Goal: Task Accomplishment & Management: Complete application form

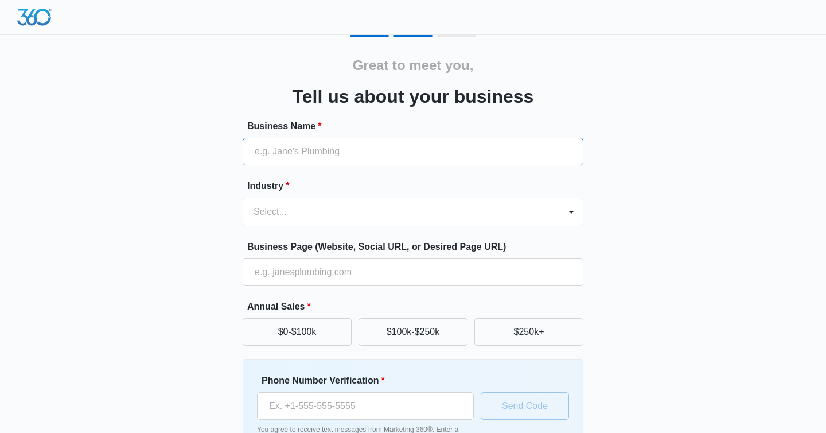
click at [292, 153] on input "Business Name *" at bounding box center [413, 152] width 341 height 28
type input "Sambogear llc"
type input "[PHONE_NUMBER]"
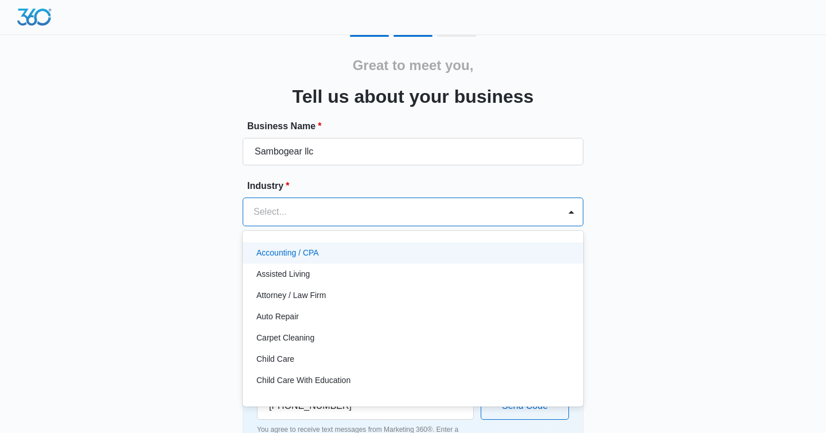
click at [320, 212] on div at bounding box center [400, 212] width 292 height 16
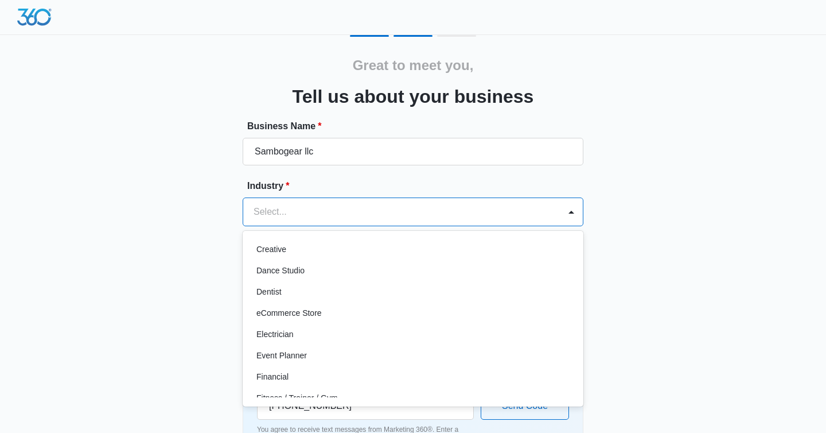
scroll to position [216, 0]
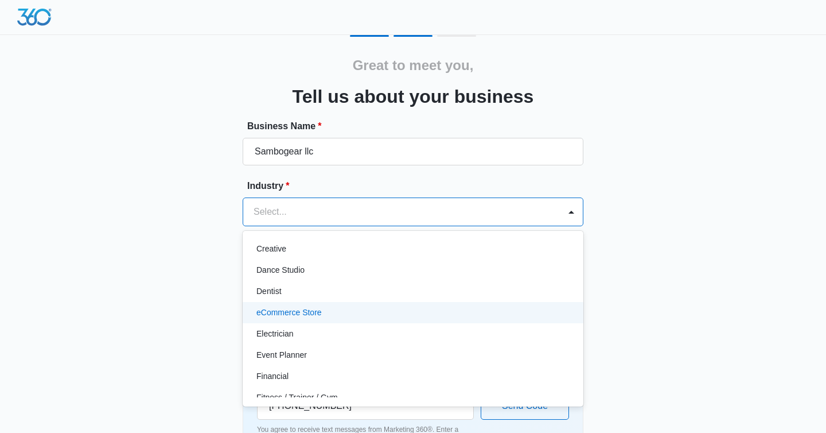
click at [339, 308] on div "eCommerce Store" at bounding box center [412, 312] width 311 height 12
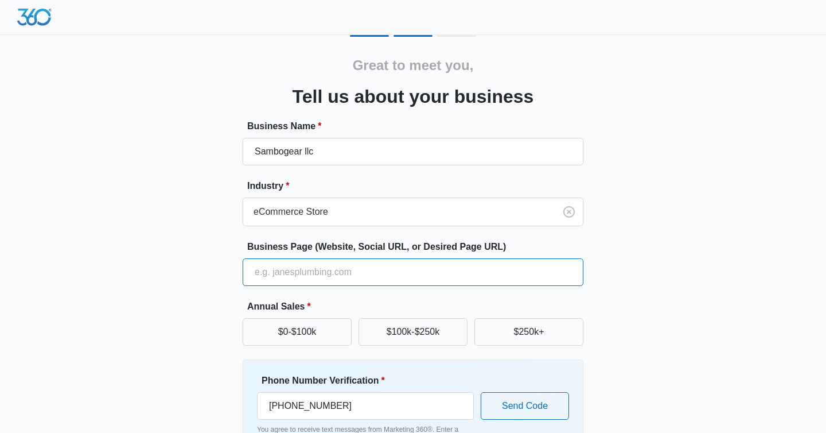
click at [293, 270] on input "Business Page (Website, Social URL, or Desired Page URL)" at bounding box center [413, 272] width 341 height 28
type input "[DOMAIN_NAME]"
click at [309, 331] on button "$0-$100k" at bounding box center [297, 332] width 109 height 28
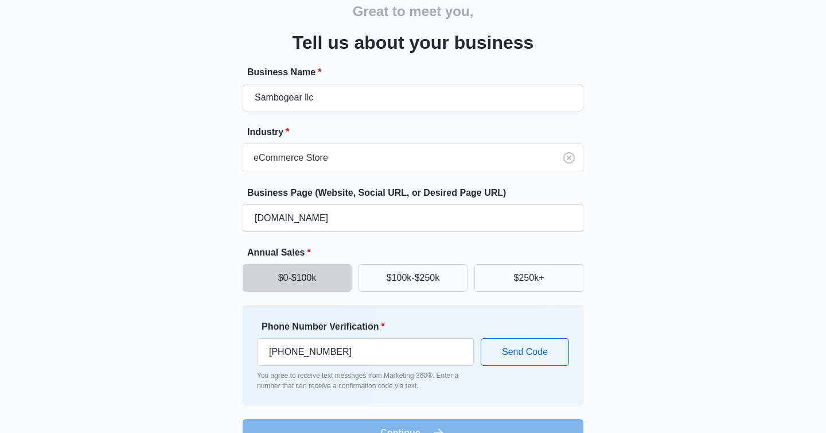
scroll to position [81, 0]
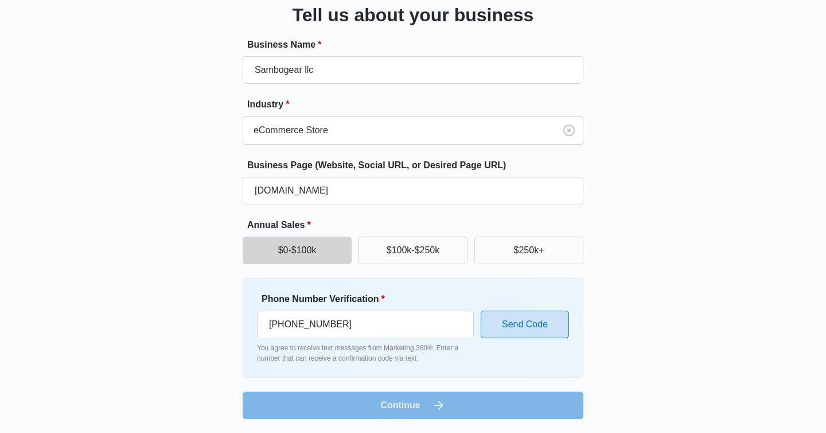
click at [533, 334] on button "Send Code" at bounding box center [525, 324] width 88 height 28
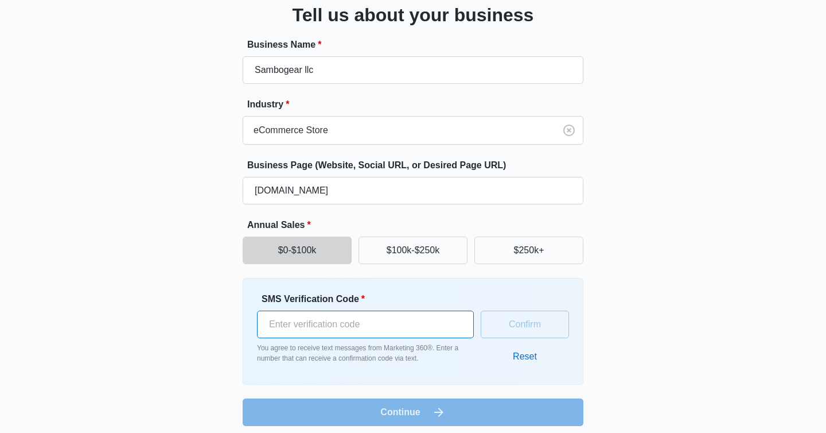
click at [351, 326] on input "SMS Verification Code *" at bounding box center [365, 324] width 217 height 28
type input "171390"
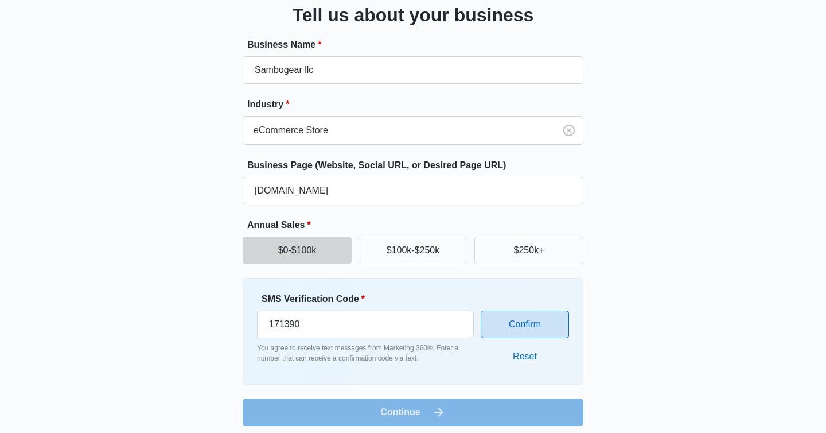
click at [537, 326] on button "Confirm" at bounding box center [525, 324] width 88 height 28
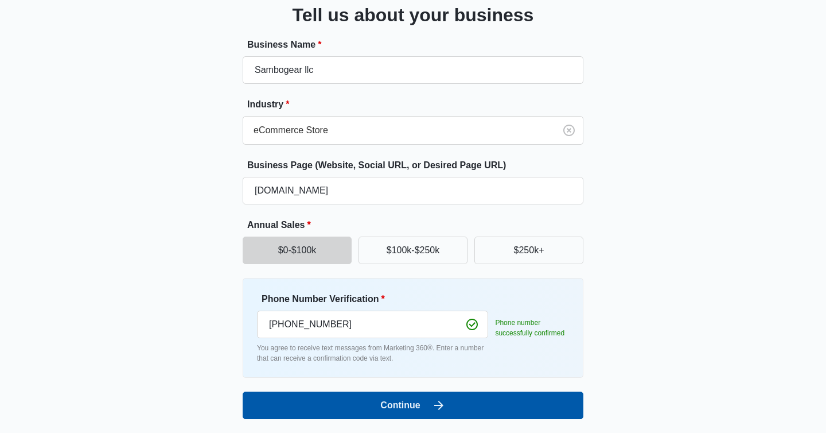
click at [453, 405] on button "Continue" at bounding box center [413, 405] width 341 height 28
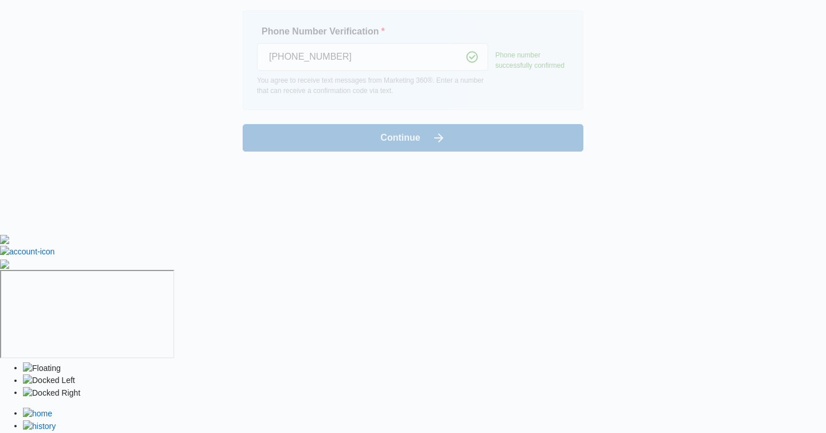
scroll to position [0, 0]
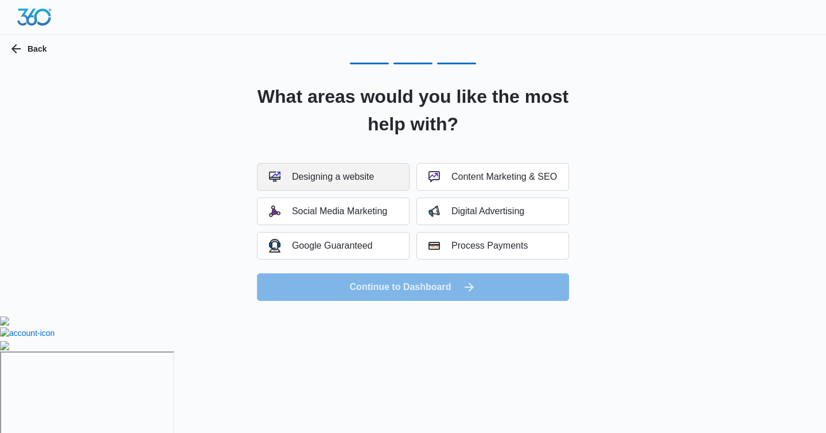
click at [343, 169] on button "Designing a website" at bounding box center [333, 177] width 153 height 28
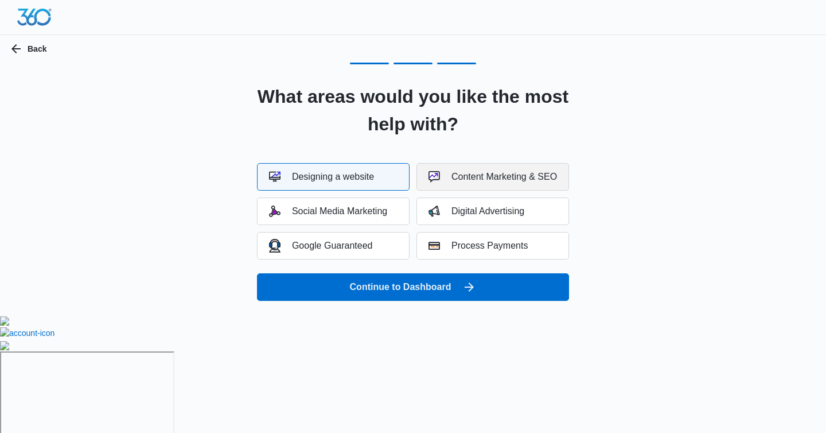
click at [454, 176] on div "Content Marketing & SEO" at bounding box center [493, 176] width 129 height 11
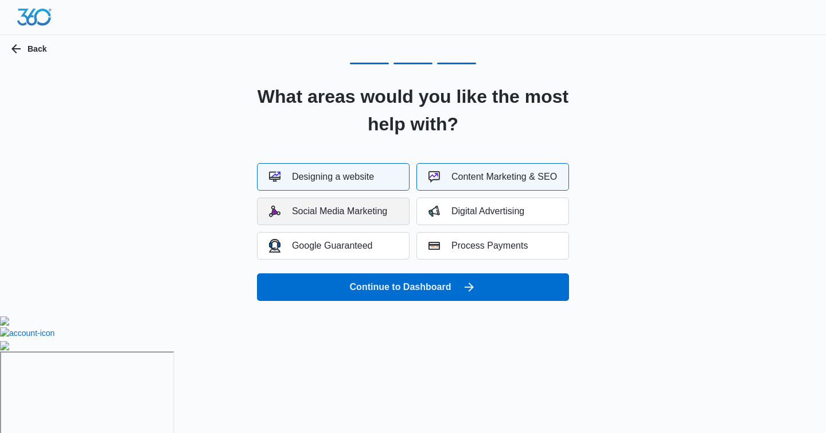
click at [359, 212] on div "Social Media Marketing" at bounding box center [328, 210] width 118 height 11
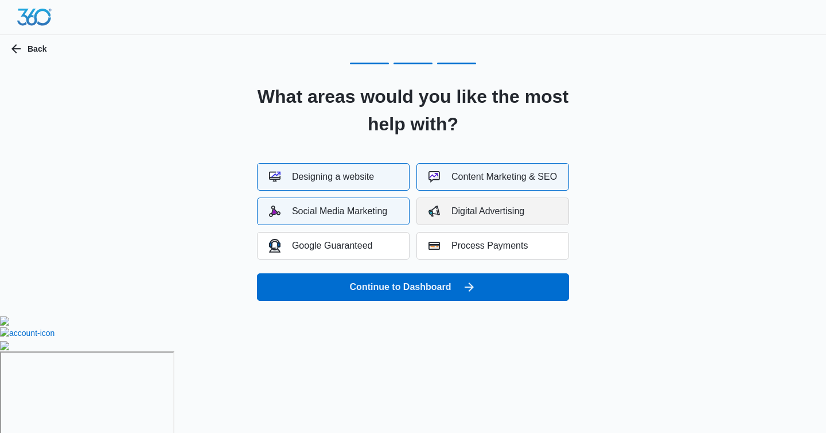
click at [468, 208] on div "Digital Advertising" at bounding box center [477, 210] width 96 height 11
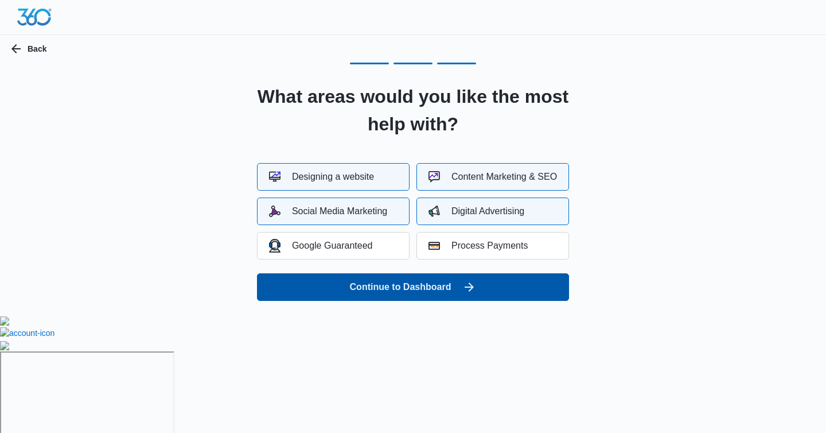
click at [432, 286] on button "Continue to Dashboard" at bounding box center [413, 287] width 312 height 28
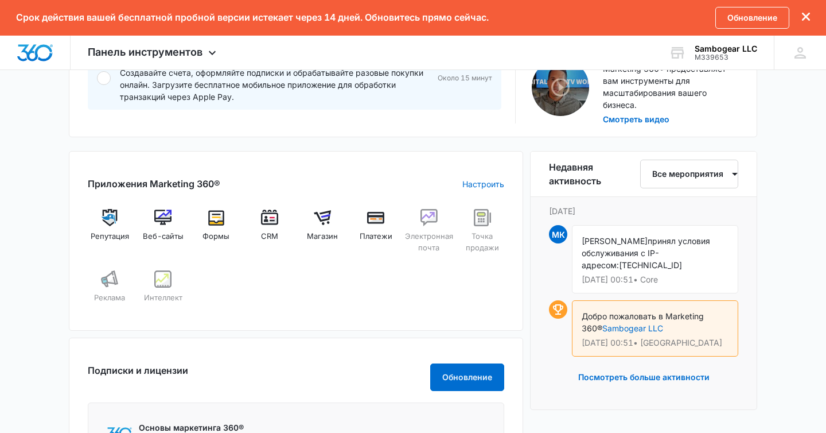
scroll to position [275, 0]
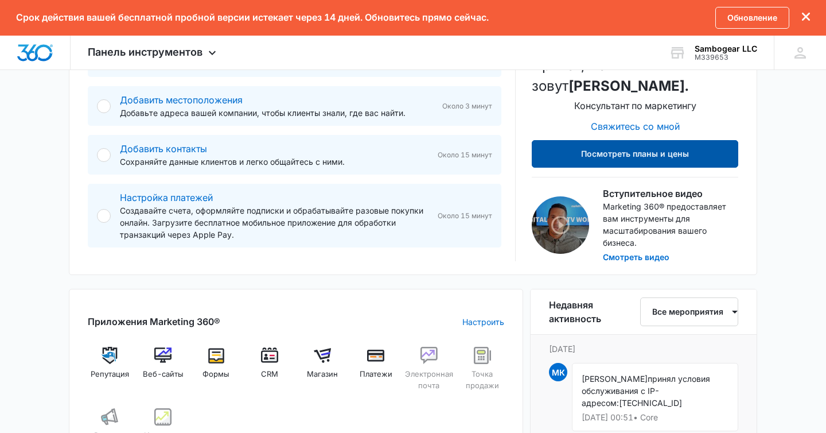
click at [643, 156] on font "Посмотреть планы и цены" at bounding box center [635, 154] width 108 height 10
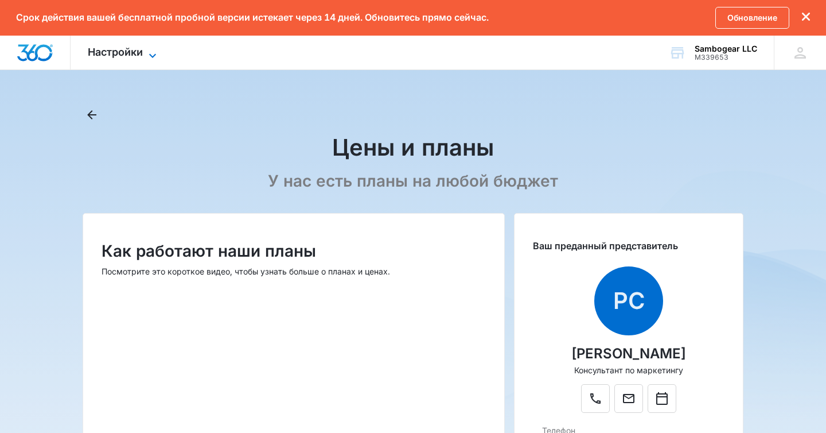
click at [147, 52] on icon at bounding box center [153, 56] width 14 height 14
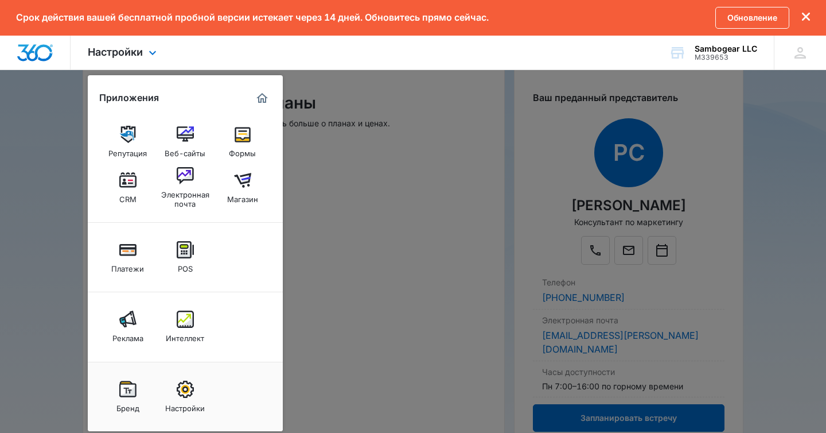
scroll to position [152, 0]
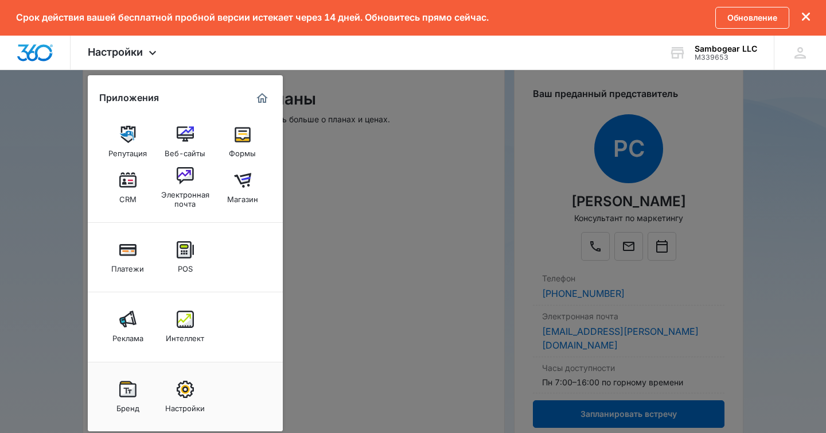
click at [422, 91] on div at bounding box center [413, 216] width 826 height 433
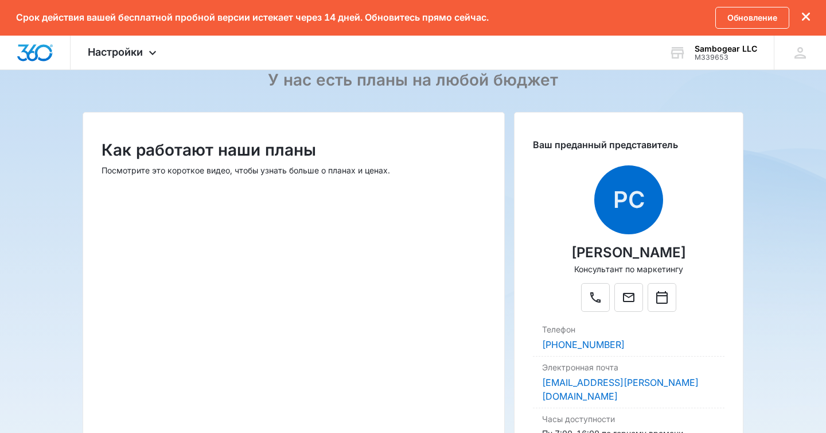
scroll to position [0, 0]
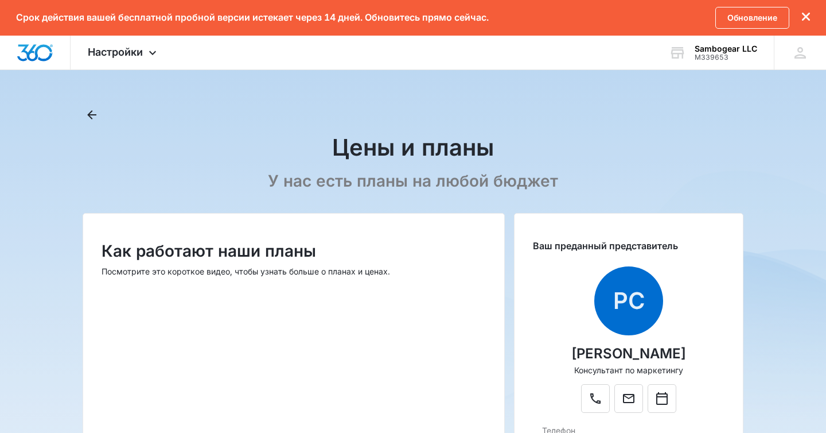
click at [809, 17] on icon "закрыть этот диалог" at bounding box center [806, 17] width 8 height 8
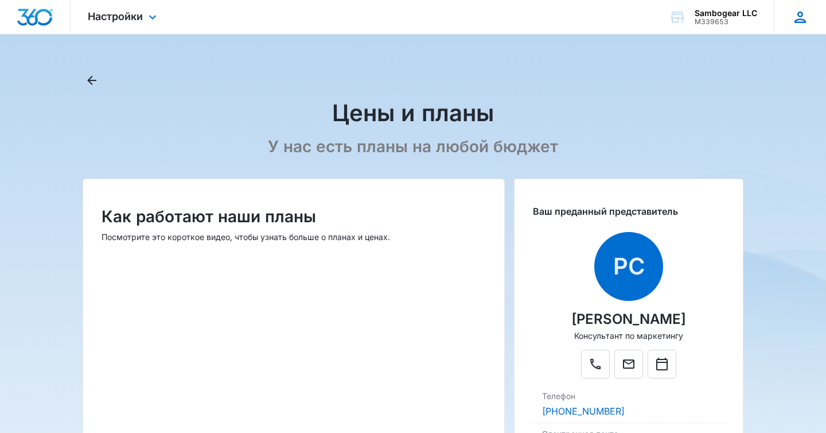
click at [811, 22] on div "МК Майк Козадаев amzmykstore@gmail.com Мой профиль Уведомления Поддерживать Вый…" at bounding box center [800, 17] width 52 height 34
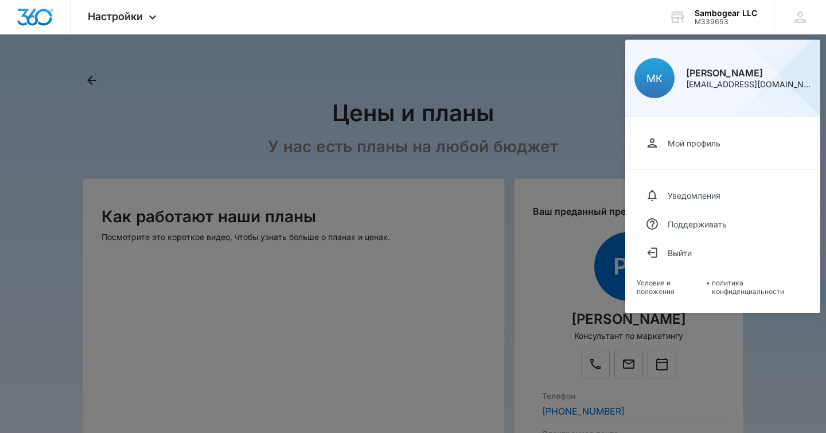
click at [533, 90] on div at bounding box center [413, 216] width 826 height 433
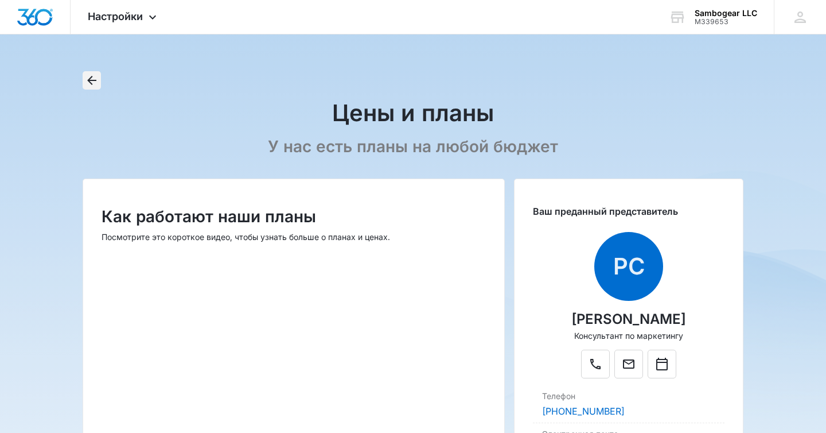
click at [86, 76] on icon "Назад" at bounding box center [92, 80] width 14 height 14
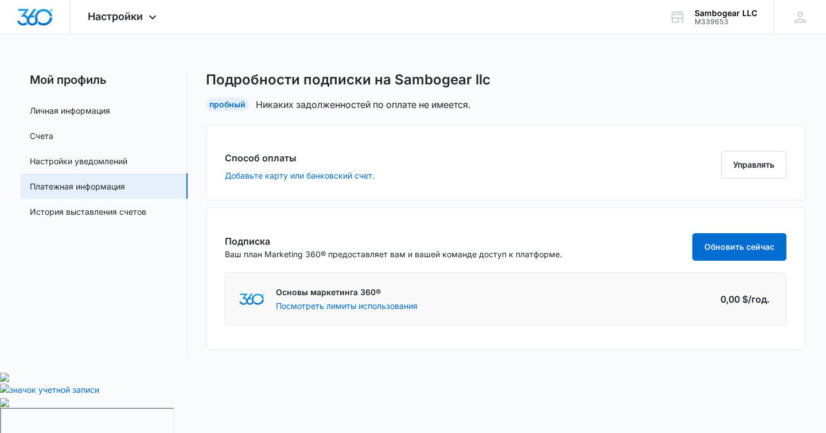
click at [74, 75] on font "Мой профиль" at bounding box center [68, 80] width 77 height 14
click at [56, 111] on link "Личная информация" at bounding box center [70, 110] width 80 height 12
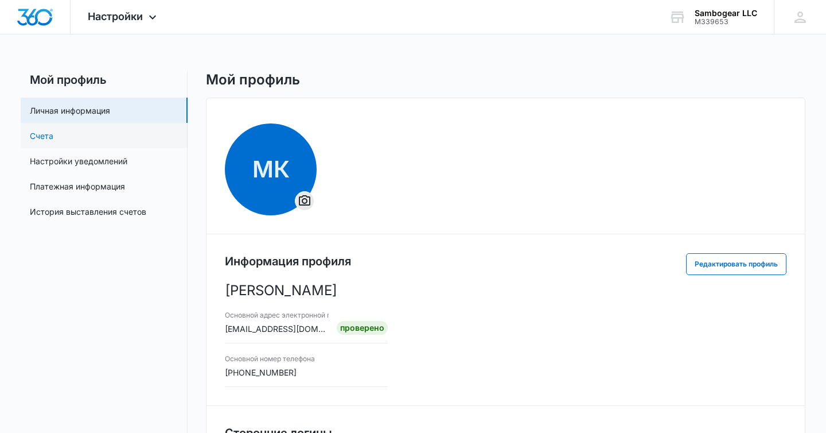
click at [53, 140] on link "Счета" at bounding box center [42, 136] width 24 height 12
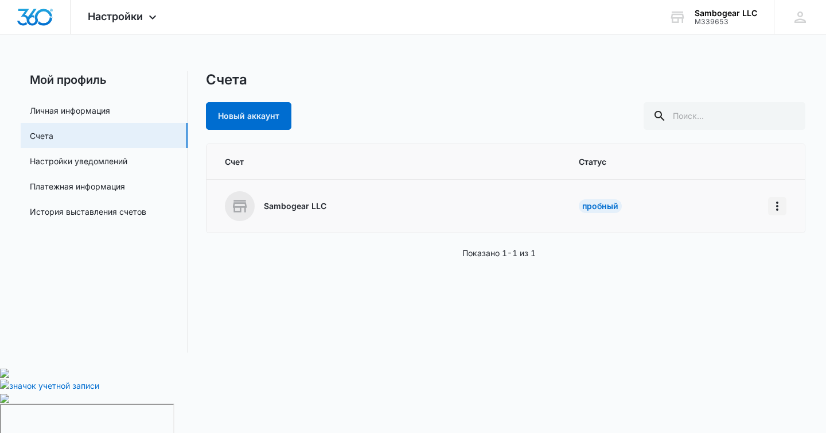
click at [777, 205] on icon "Дом" at bounding box center [777, 205] width 2 height 9
click at [703, 243] on button "Перейти к панели инструментов" at bounding box center [701, 238] width 170 height 17
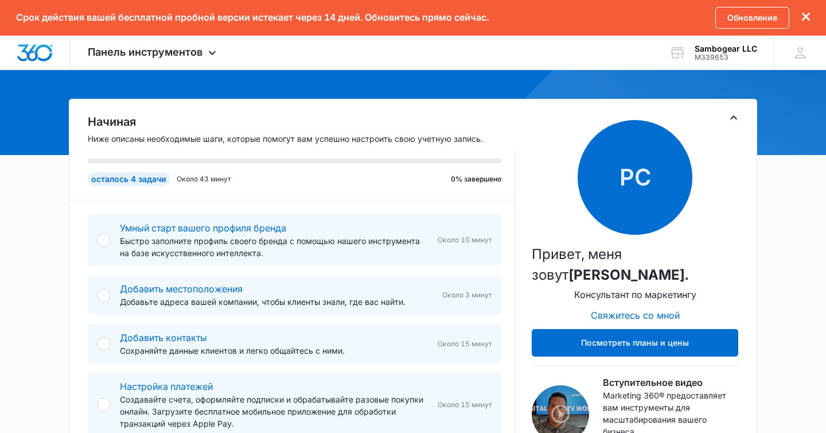
scroll to position [91, 0]
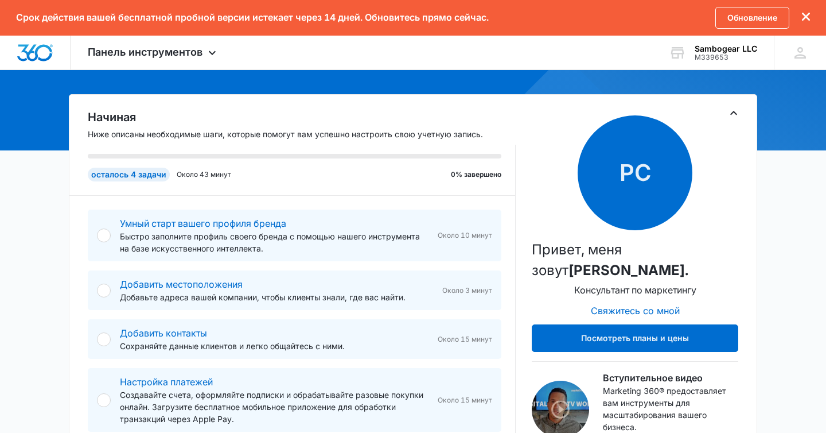
click at [104, 234] on div at bounding box center [104, 235] width 14 height 14
click at [104, 233] on div at bounding box center [104, 235] width 14 height 14
click at [155, 224] on font "Умный старт вашего профиля бренда" at bounding box center [203, 223] width 166 height 11
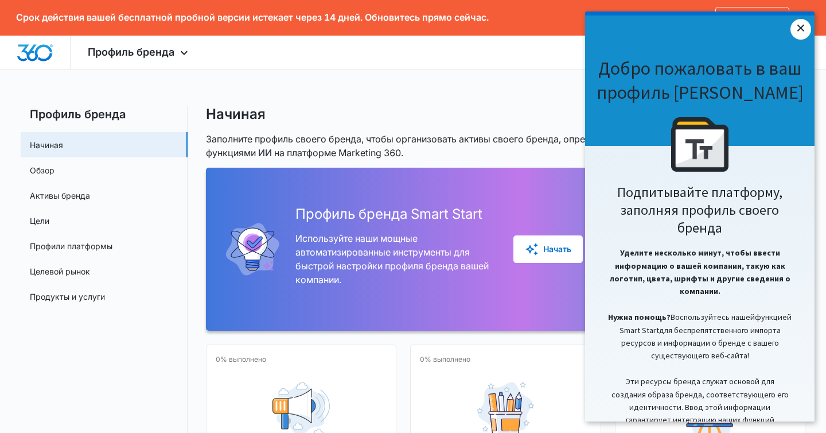
click at [800, 35] on font "×" at bounding box center [801, 28] width 9 height 18
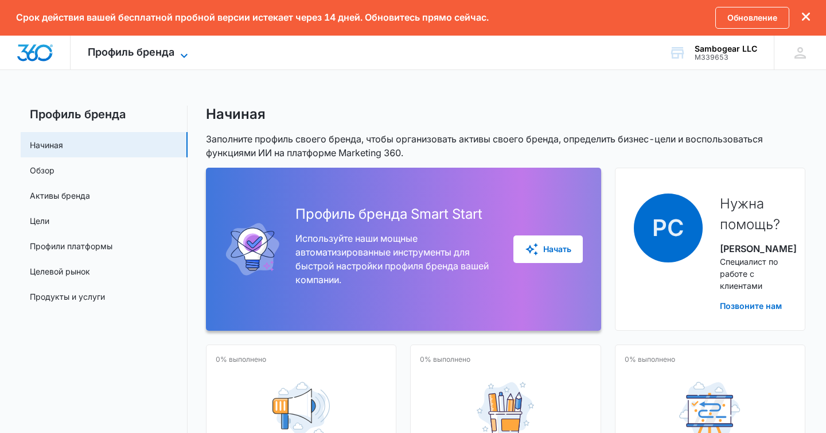
click at [186, 53] on icon at bounding box center [184, 56] width 14 height 14
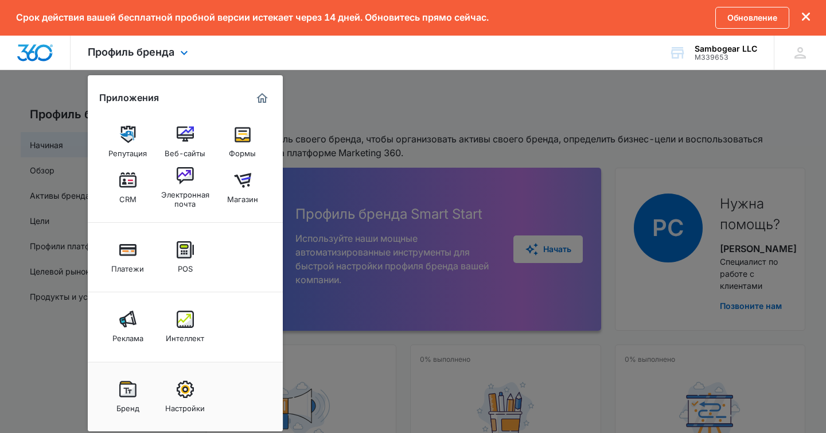
click at [286, 59] on div "Профиль бренда Приложения Репутация Веб-сайты Формы CRM Электронная почта Магаз…" at bounding box center [413, 53] width 826 height 34
click at [342, 105] on div at bounding box center [413, 216] width 826 height 433
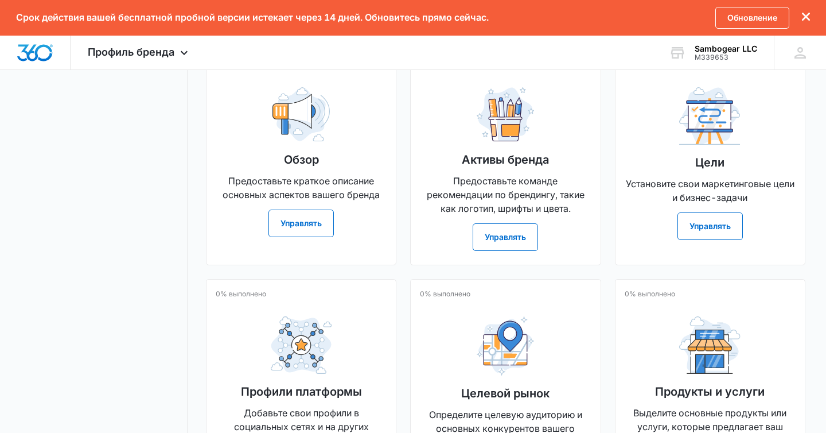
scroll to position [370, 0]
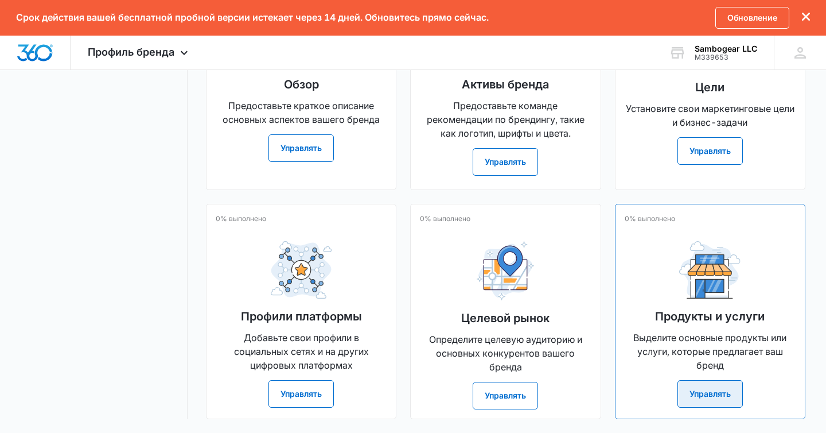
click at [710, 391] on font "Управлять" at bounding box center [710, 394] width 41 height 10
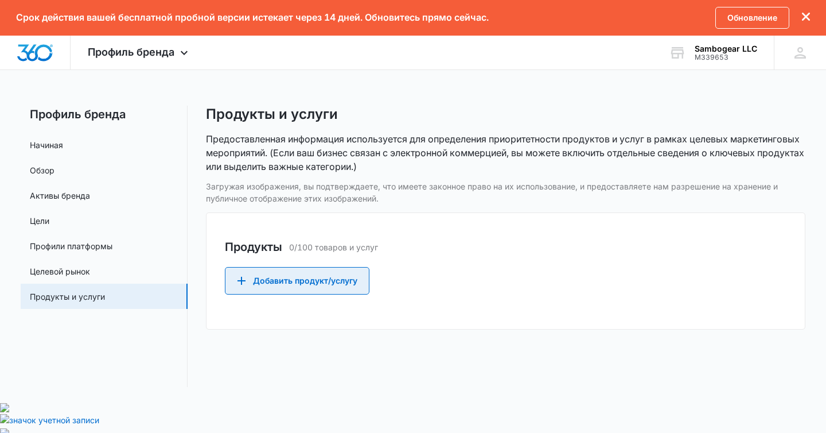
click at [297, 280] on font "Добавить продукт/услугу" at bounding box center [305, 280] width 104 height 10
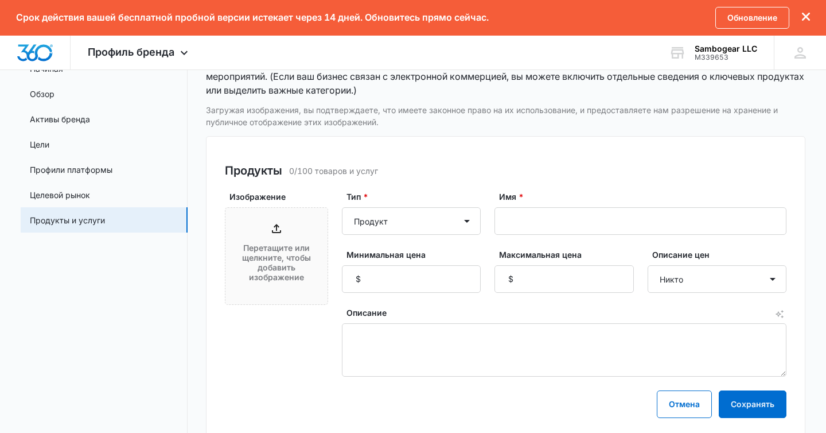
scroll to position [117, 0]
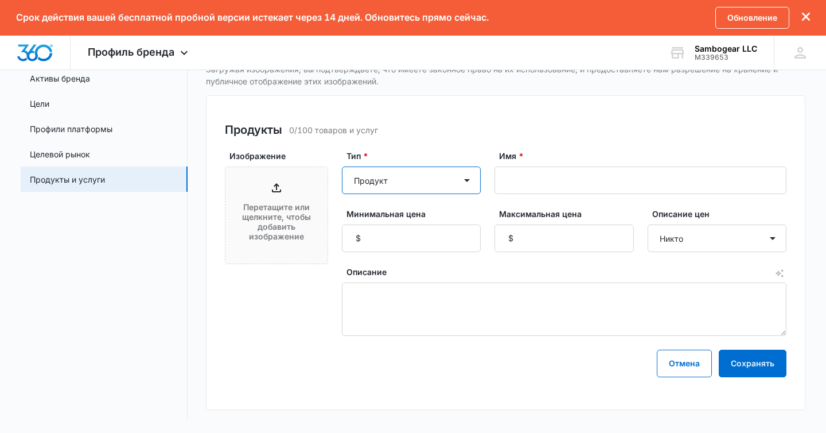
click at [465, 187] on select "Продукт Категория продукта Услуга Категория обслуживания" at bounding box center [411, 180] width 139 height 28
select select "service"
click at [342, 166] on select "Продукт Категория продукта Услуга Категория обслуживания" at bounding box center [411, 180] width 139 height 28
click at [279, 215] on font "Перетащите или щелкните, чтобы добавить изображение" at bounding box center [276, 221] width 69 height 38
